Goal: Task Accomplishment & Management: Complete application form

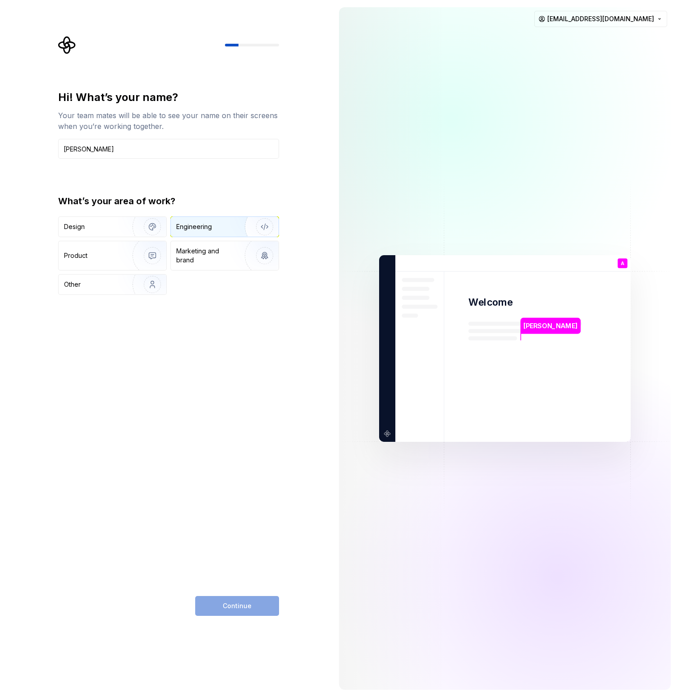
type input "[PERSON_NAME]"
click at [203, 224] on div "Engineering" at bounding box center [194, 226] width 36 height 9
click at [233, 604] on span "Continue" at bounding box center [237, 605] width 29 height 9
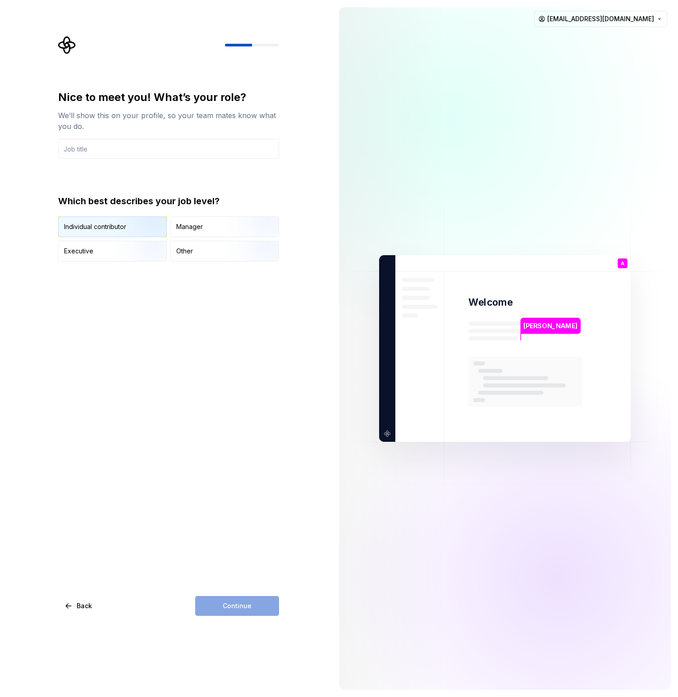
click at [138, 226] on img "button" at bounding box center [145, 238] width 58 height 60
click at [105, 147] on input "text" at bounding box center [168, 149] width 221 height 20
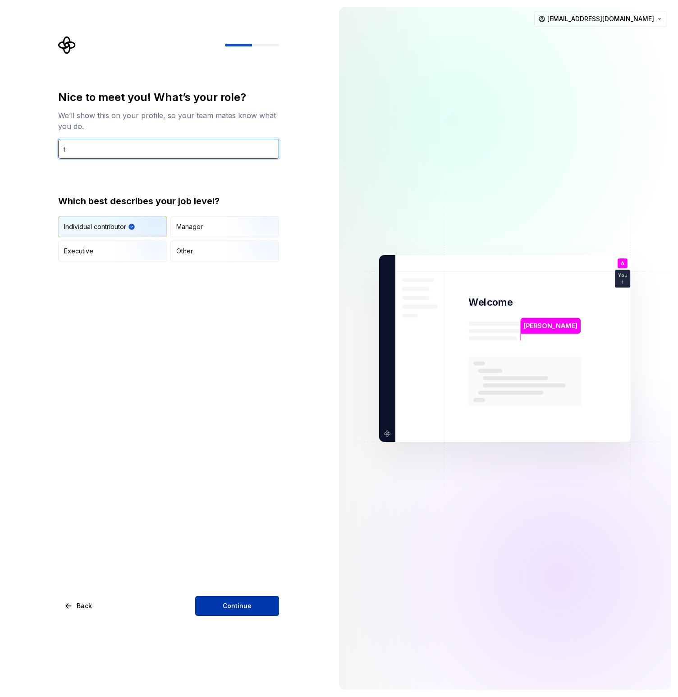
type input "t"
click at [250, 604] on button "Continue" at bounding box center [237, 606] width 84 height 20
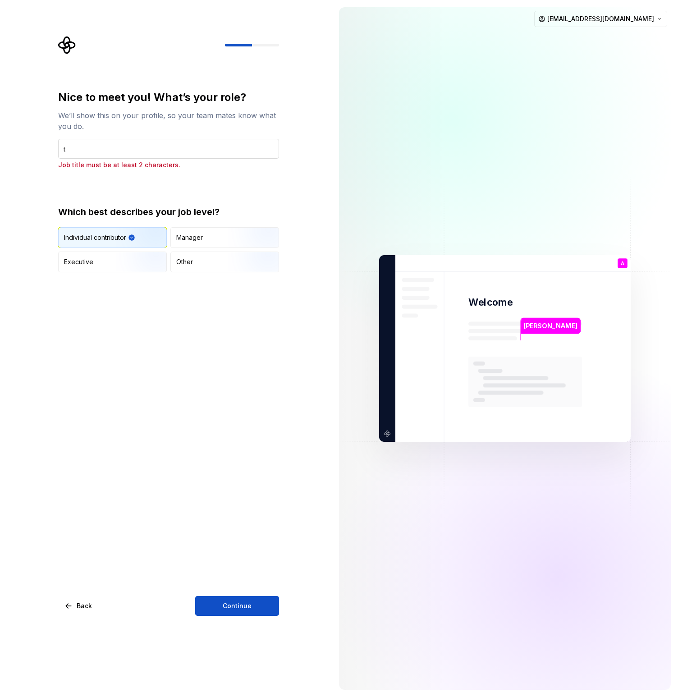
click at [91, 148] on input "t" at bounding box center [168, 149] width 221 height 20
type input "qa"
click at [247, 609] on span "Continue" at bounding box center [237, 605] width 29 height 9
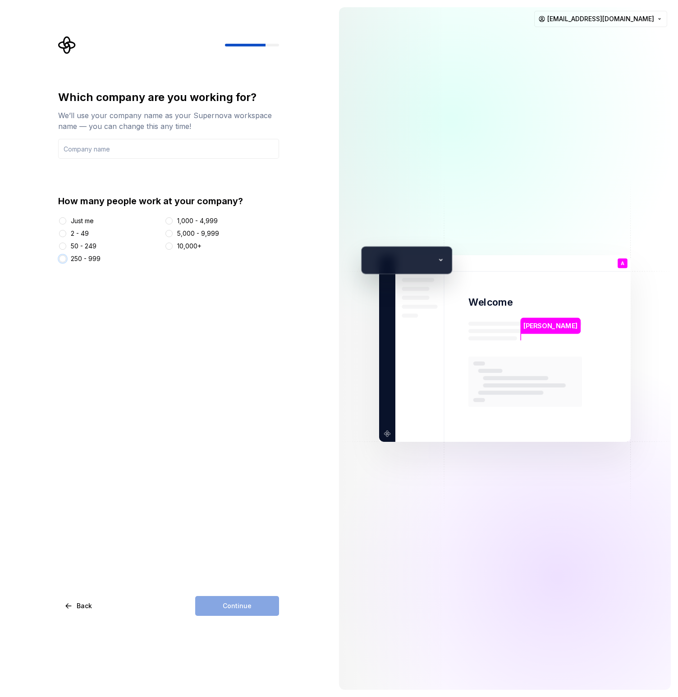
click at [63, 260] on button "250 - 999" at bounding box center [62, 258] width 7 height 7
click at [95, 149] on input "text" at bounding box center [168, 149] width 221 height 20
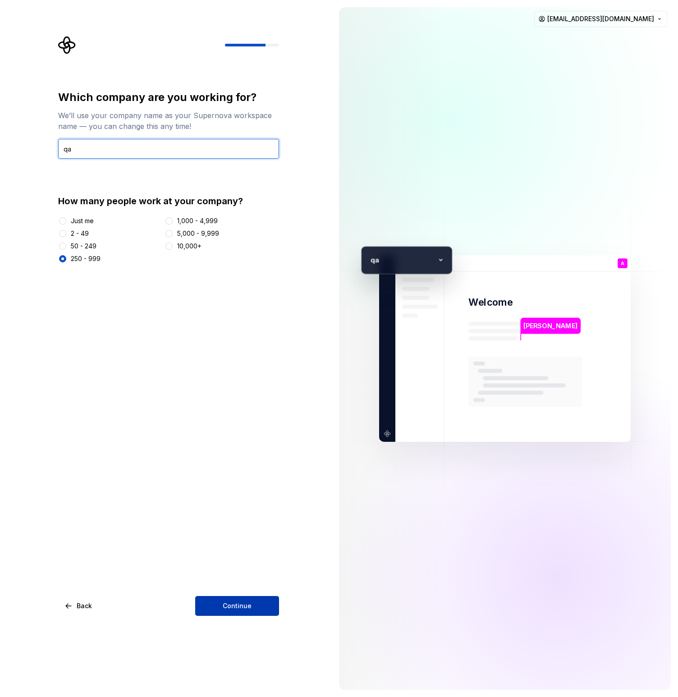
type input "qa"
click at [221, 611] on button "Continue" at bounding box center [237, 606] width 84 height 20
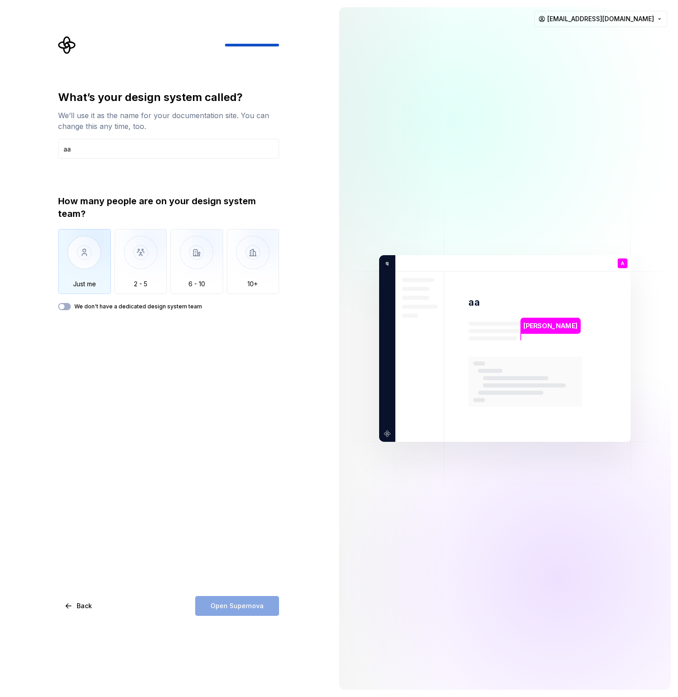
type input "aa"
click at [81, 263] on img "button" at bounding box center [84, 259] width 53 height 60
click at [224, 608] on span "Open Supernova" at bounding box center [237, 605] width 53 height 9
